Goal: Task Accomplishment & Management: Complete application form

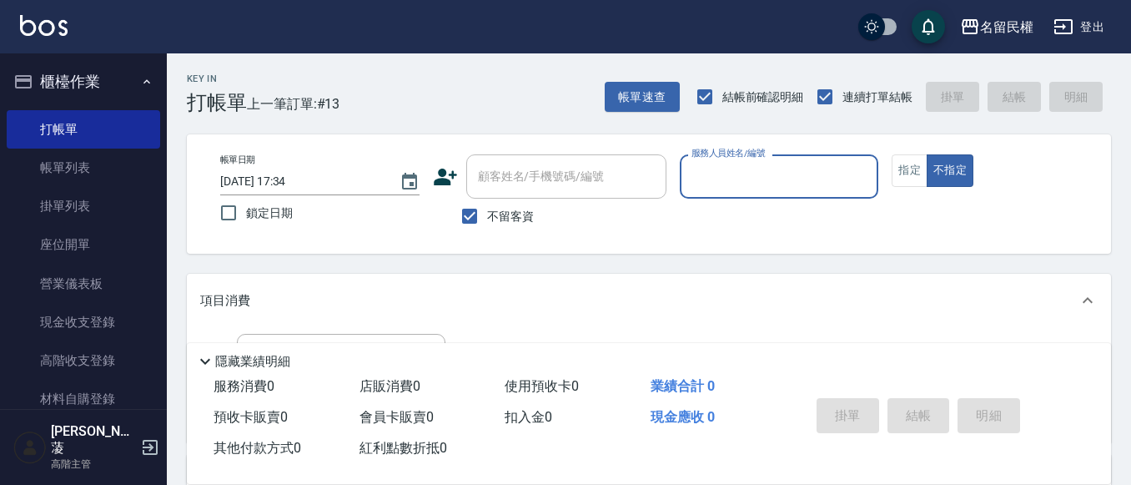
click at [751, 178] on input "服務人員姓名/編號" at bounding box center [779, 176] width 184 height 29
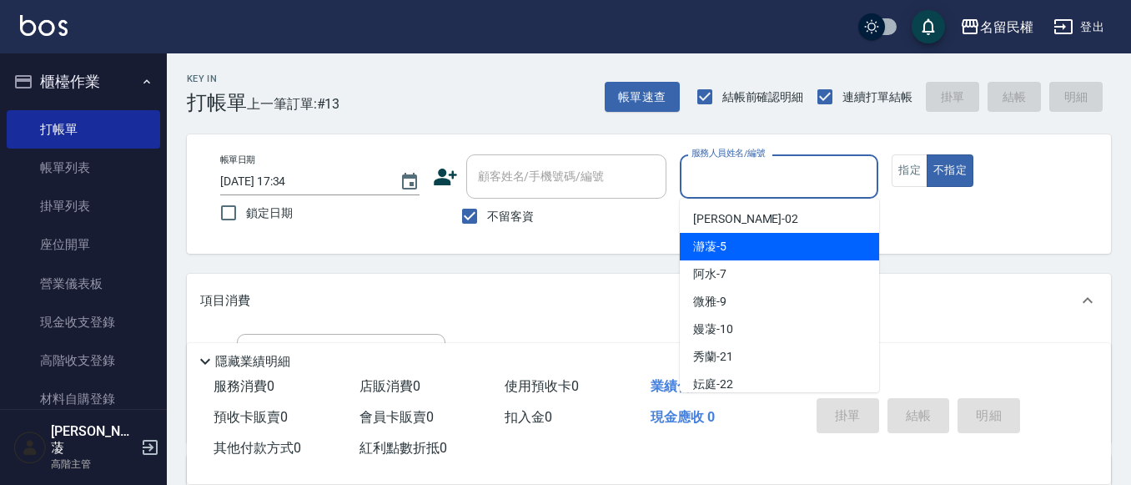
click at [710, 242] on span "瀞蓤 -5" at bounding box center [709, 247] width 33 height 18
type input "瀞蓤-5"
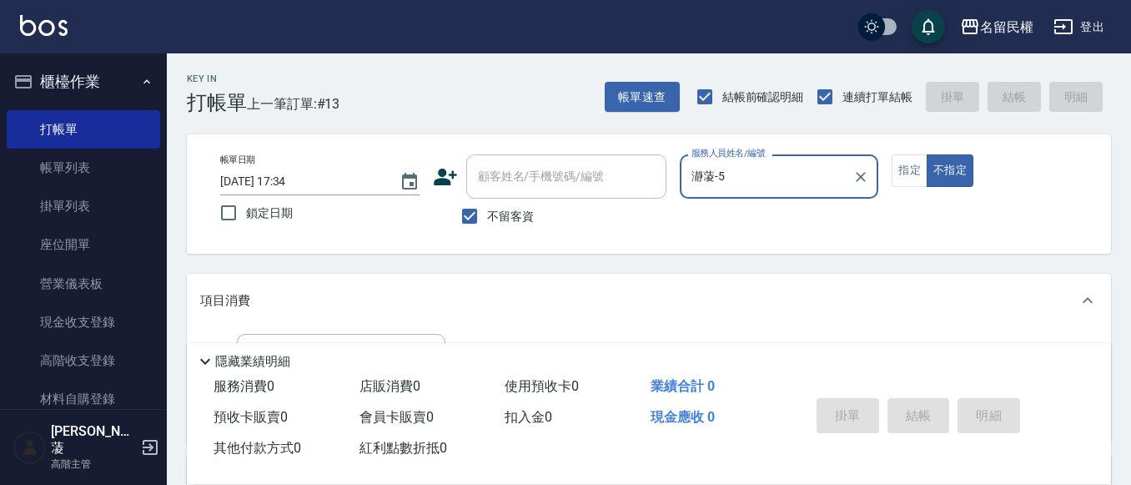
scroll to position [83, 0]
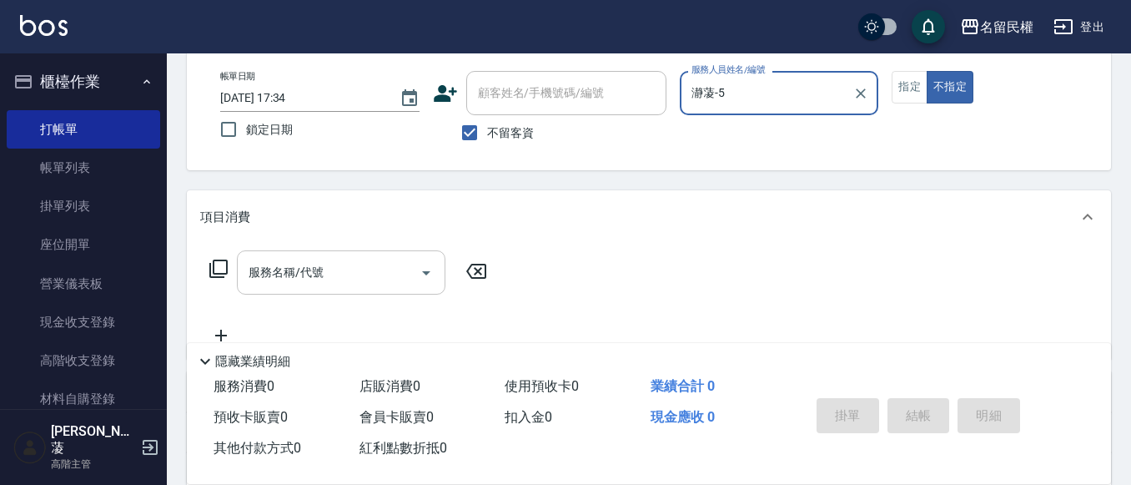
click at [343, 282] on input "服務名稱/代號" at bounding box center [328, 272] width 168 height 29
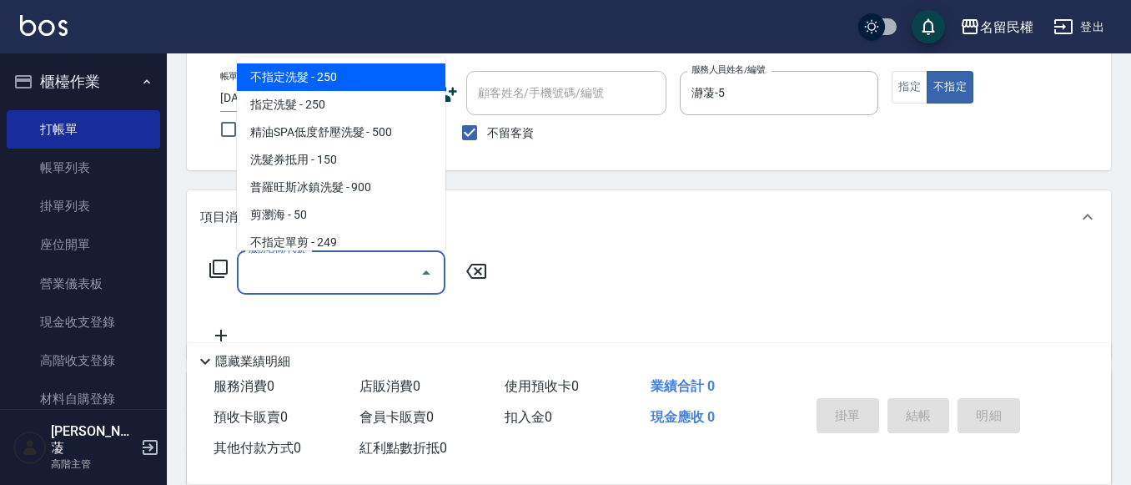
click at [293, 80] on span "不指定洗髮 - 250" at bounding box center [341, 77] width 208 height 28
type input "不指定洗髮(101)"
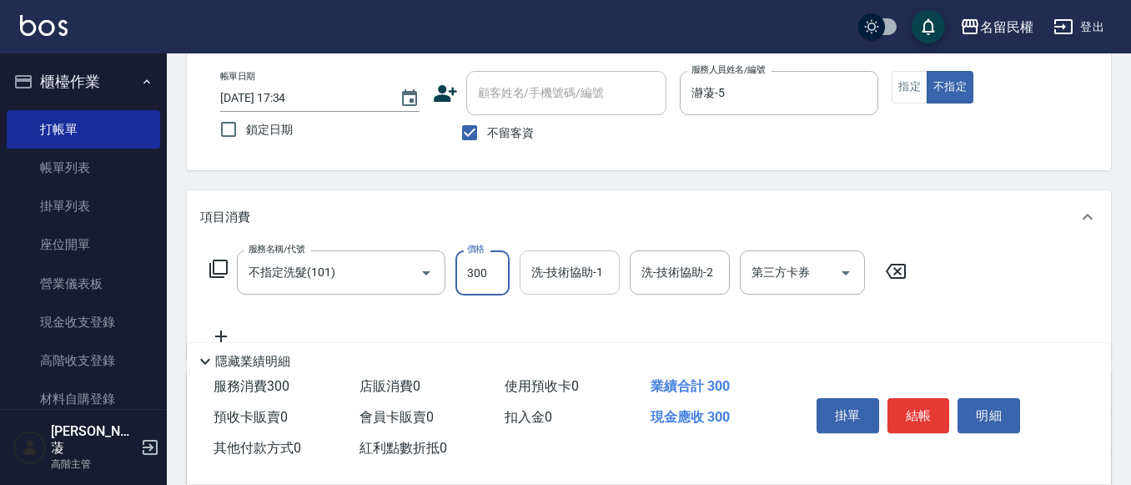
type input "300"
click at [583, 285] on input "洗-技術協助-1" at bounding box center [569, 272] width 85 height 29
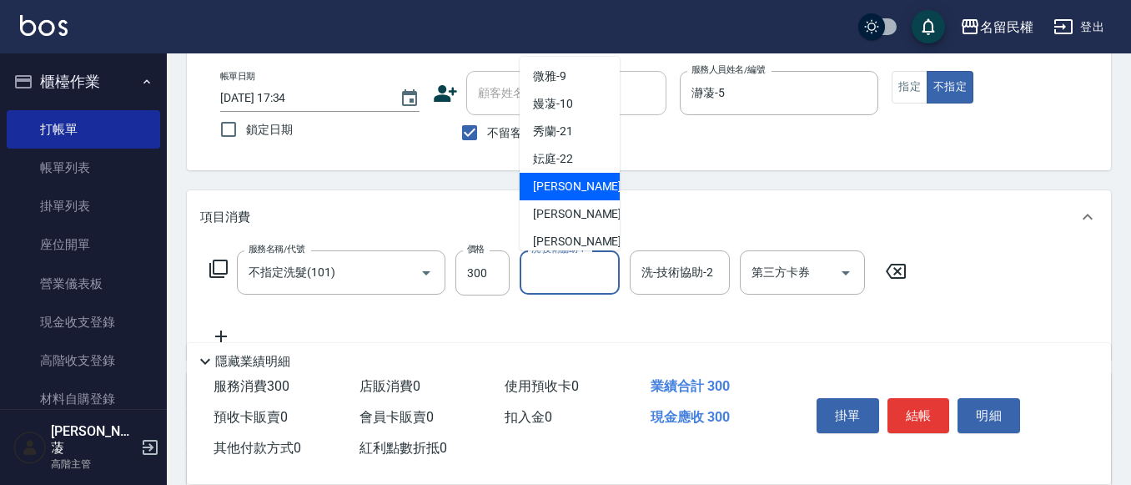
click at [560, 187] on span "[PERSON_NAME]-23" at bounding box center [585, 187] width 105 height 18
type input "[PERSON_NAME]-23"
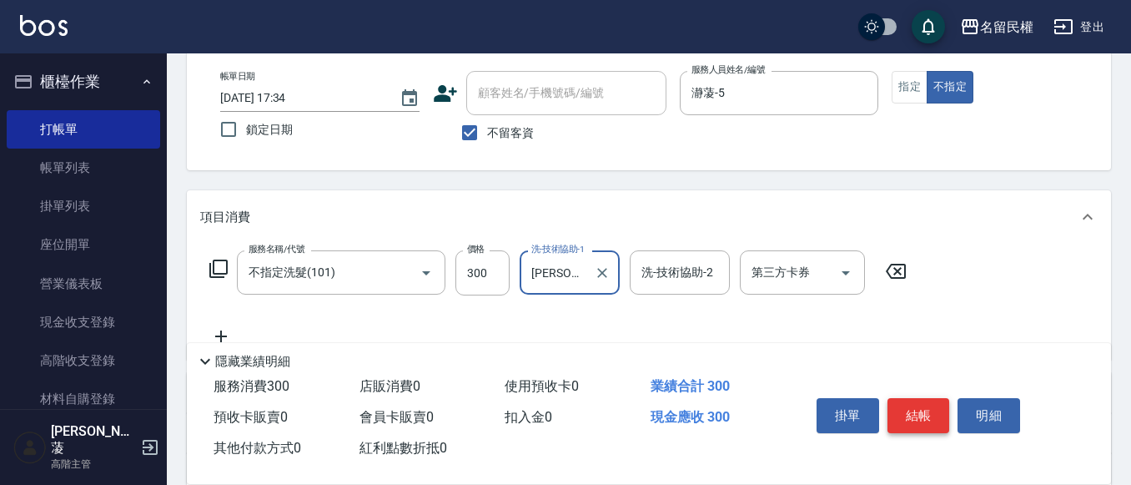
click at [912, 410] on button "結帳" at bounding box center [918, 415] width 63 height 35
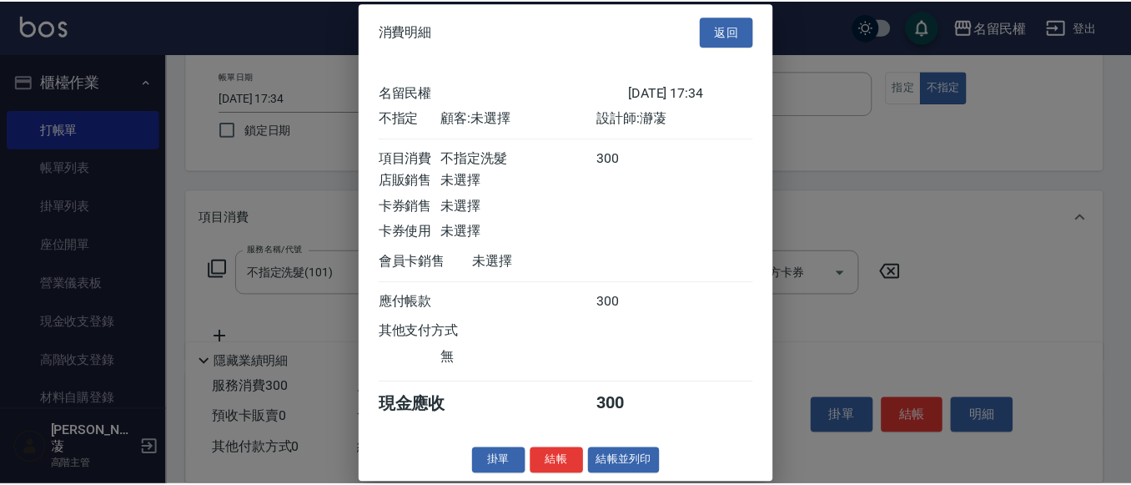
scroll to position [22, 0]
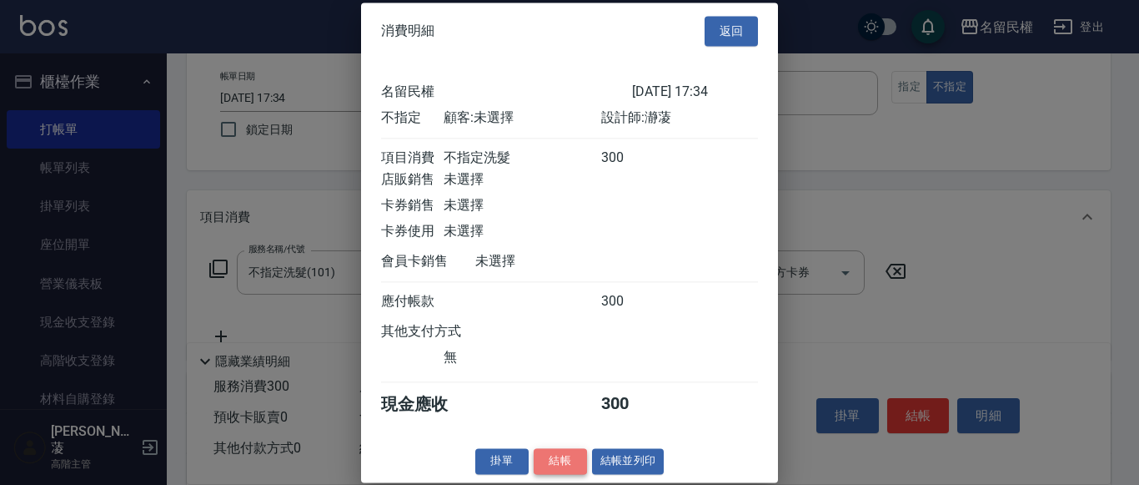
click at [558, 465] on button "結帳" at bounding box center [560, 461] width 53 height 26
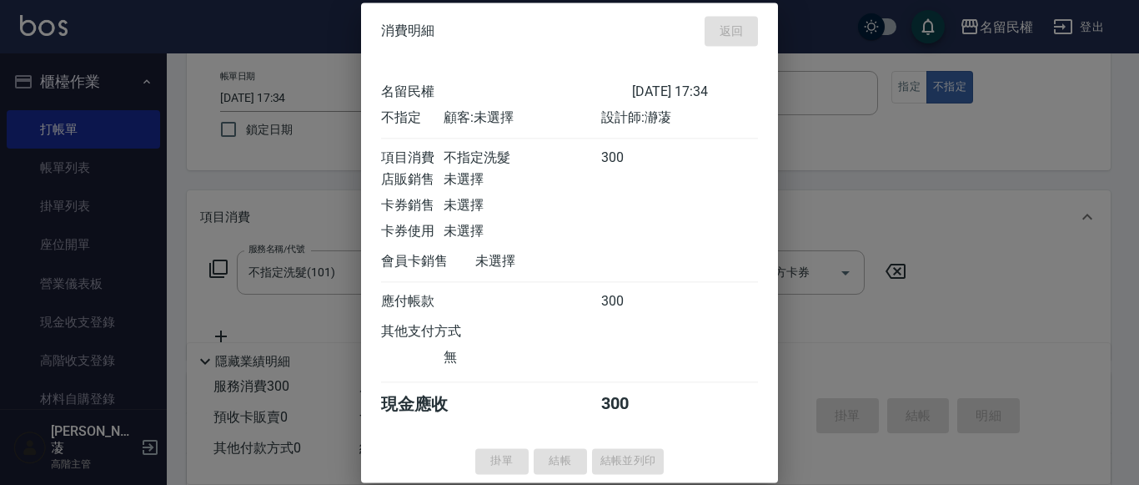
type input "[DATE] 18:05"
